Goal: Navigation & Orientation: Find specific page/section

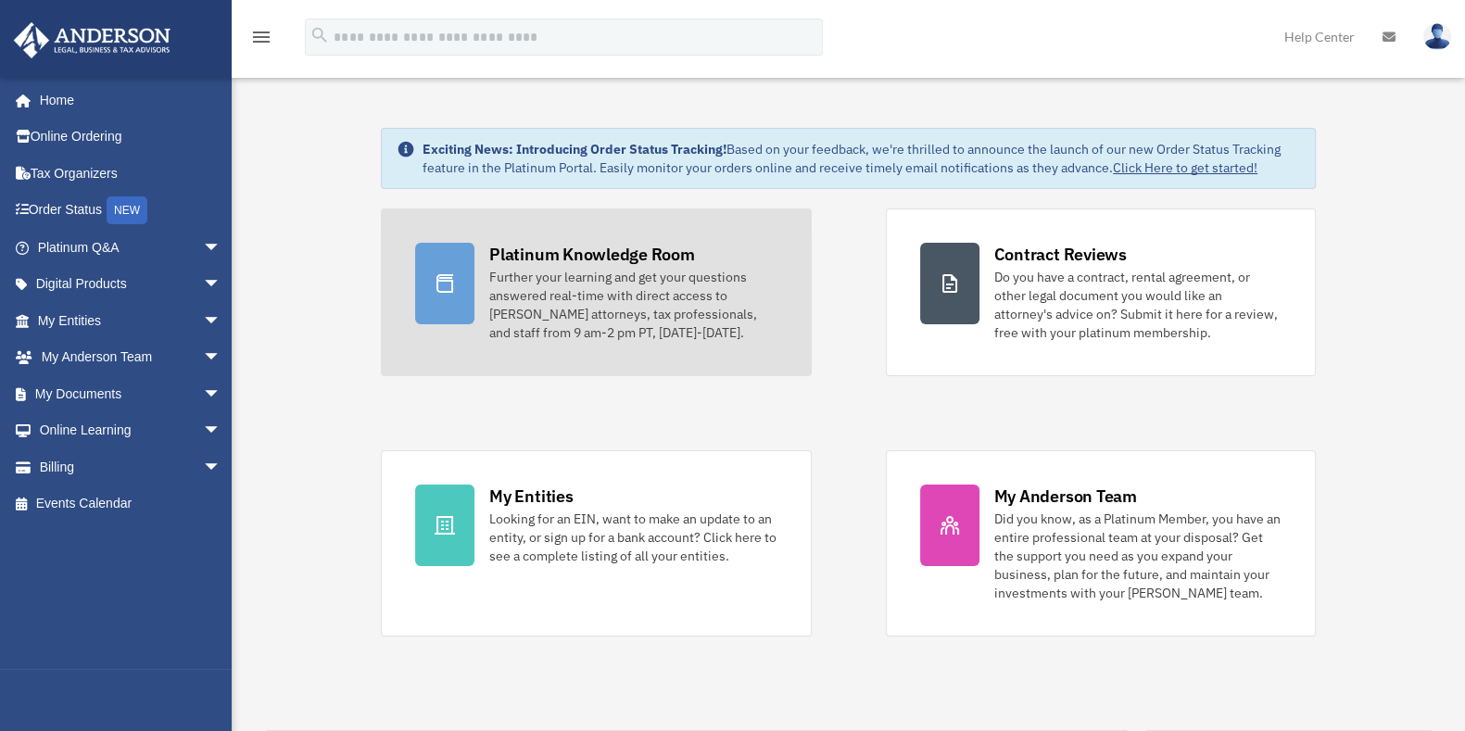
click at [629, 250] on div "Platinum Knowledge Room" at bounding box center [592, 254] width 206 height 23
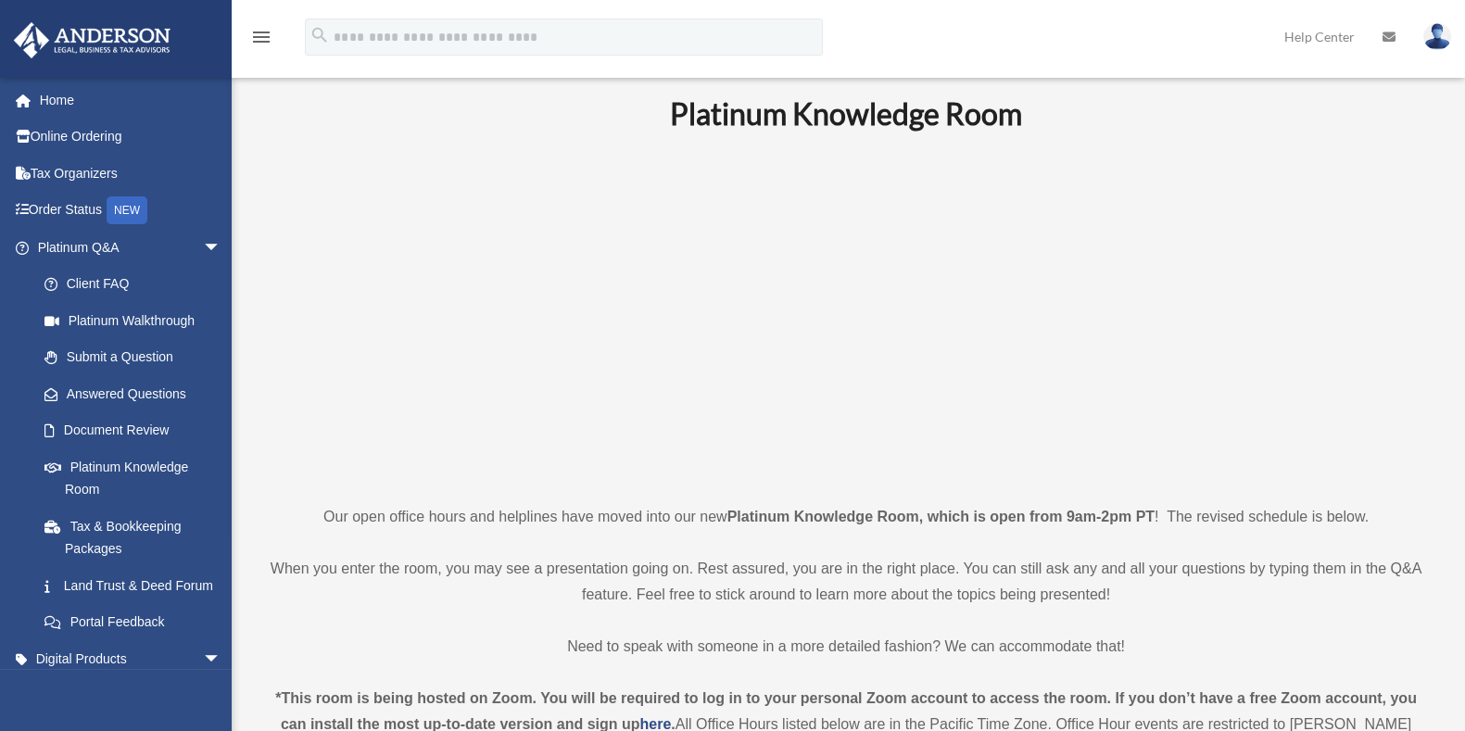
scroll to position [695, 0]
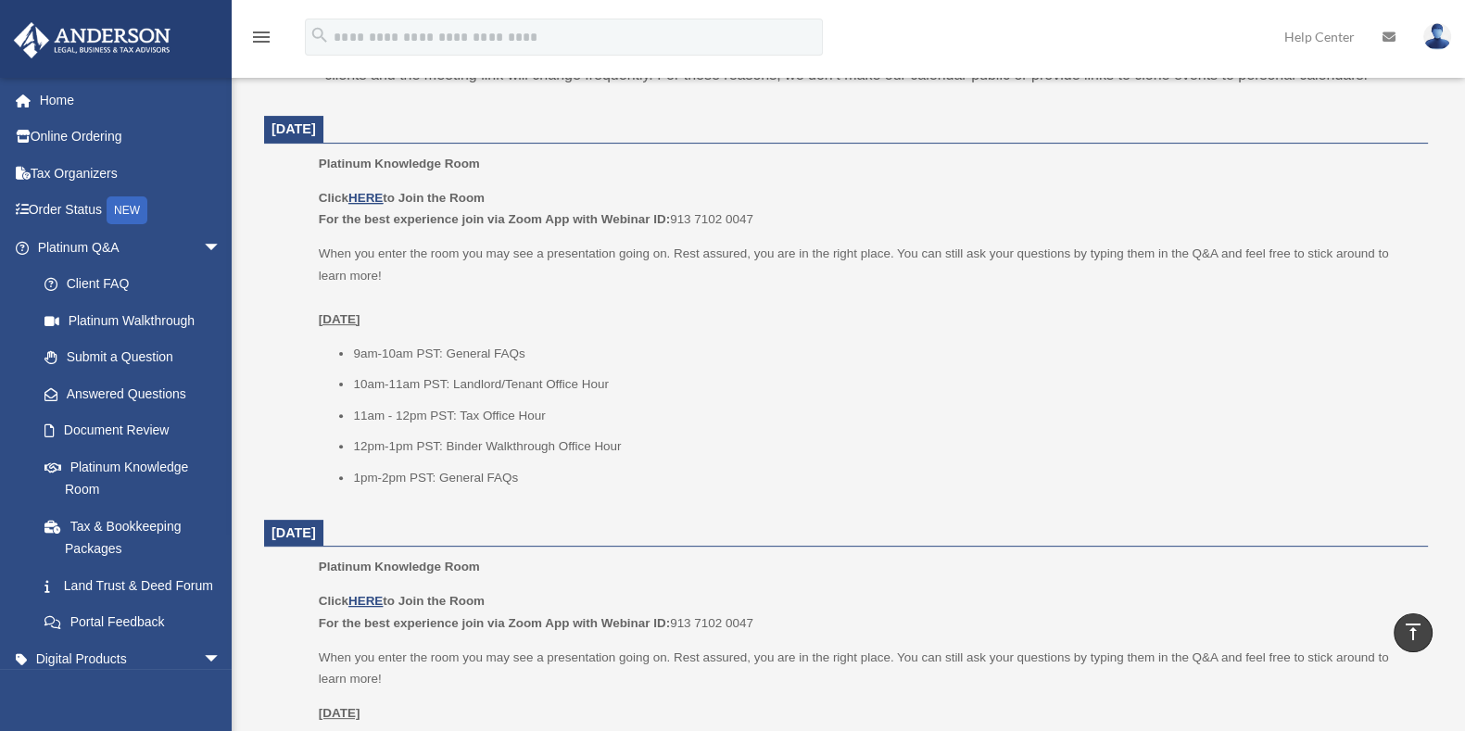
click at [372, 188] on p "Click HERE to Join the Room For the best experience join via Zoom App with Webi…" at bounding box center [867, 209] width 1096 height 44
click at [363, 201] on u "HERE" at bounding box center [365, 198] width 34 height 14
click at [118, 88] on link "Home" at bounding box center [131, 100] width 236 height 37
